Goal: Check status

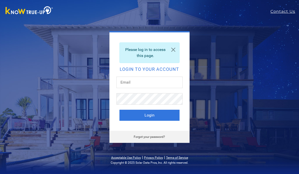
scroll to position [41, 0]
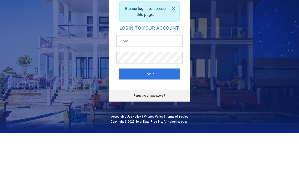
type input "[PERSON_NAME][EMAIL_ADDRESS][DOMAIN_NAME]"
click at [149, 110] on button "Login" at bounding box center [150, 115] width 60 height 11
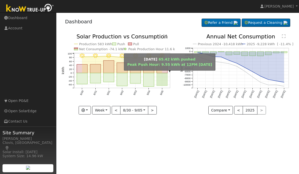
click at [166, 79] on rect "onclick=""" at bounding box center [162, 79] width 11 height 13
type input "[DATE]"
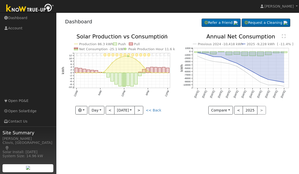
click at [87, 112] on button "button" at bounding box center [81, 110] width 12 height 9
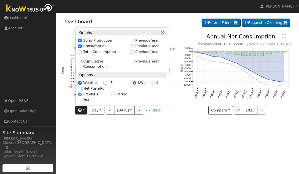
click at [96, 91] on label "Net Push/Pull" at bounding box center [94, 88] width 23 height 5
click at [82, 90] on input "Net Push/Pull" at bounding box center [80, 89] width 4 height 4
checkbox input "true"
click at [146, 132] on div "User Profile First name Last name Email Email Notifications No Emails No Emails…" at bounding box center [177, 93] width 243 height 161
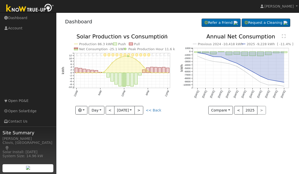
click at [101, 110] on button "Day" at bounding box center [97, 110] width 16 height 9
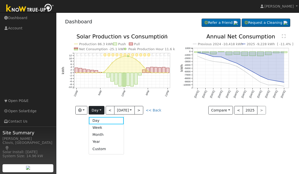
click at [107, 125] on link "Week" at bounding box center [106, 127] width 35 height 7
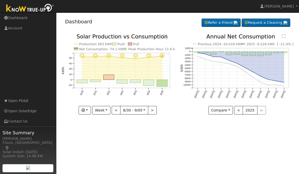
click at [107, 112] on button "Week" at bounding box center [101, 110] width 18 height 9
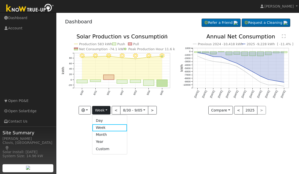
click at [110, 134] on link "Month" at bounding box center [110, 134] width 35 height 7
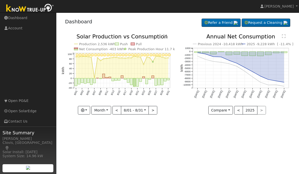
click at [116, 113] on button "<" at bounding box center [117, 110] width 9 height 9
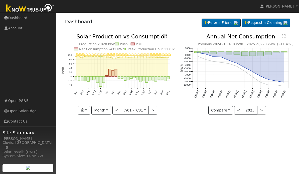
click at [117, 111] on button "<" at bounding box center [117, 110] width 9 height 9
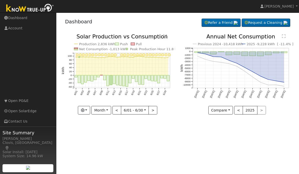
click at [154, 111] on button ">" at bounding box center [153, 110] width 9 height 9
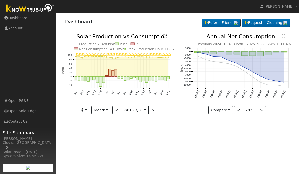
click at [152, 110] on button ">" at bounding box center [153, 110] width 9 height 9
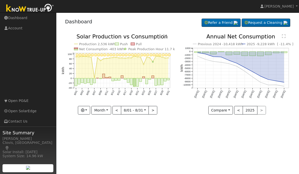
click at [154, 108] on button ">" at bounding box center [153, 110] width 9 height 9
type input "2025-09-01"
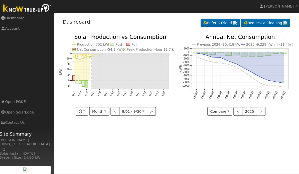
click at [273, 53] on body "Lee Walton Lee Walton Profile Help Center Terms Of Service See What's New Log O…" at bounding box center [149, 92] width 299 height 159
click at [277, 50] on icon "Previous 2024 -10,418 kWh 2025 -9,228 kWh [ -11.4% ] Sep '24 Oct '24 Nov '24 De…" at bounding box center [237, 72] width 114 height 76
click at [283, 52] on rect "onclick=""" at bounding box center [284, 52] width 6 height 1
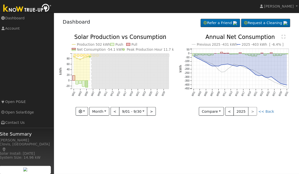
click at [288, 55] on icon "Previous 2025 -431 kWh 2025 -403 kWh [ -6.4% ] 8/01 8/03 8/05 8/07 8/09 8/11 8/…" at bounding box center [237, 72] width 114 height 76
